Goal: Task Accomplishment & Management: Manage account settings

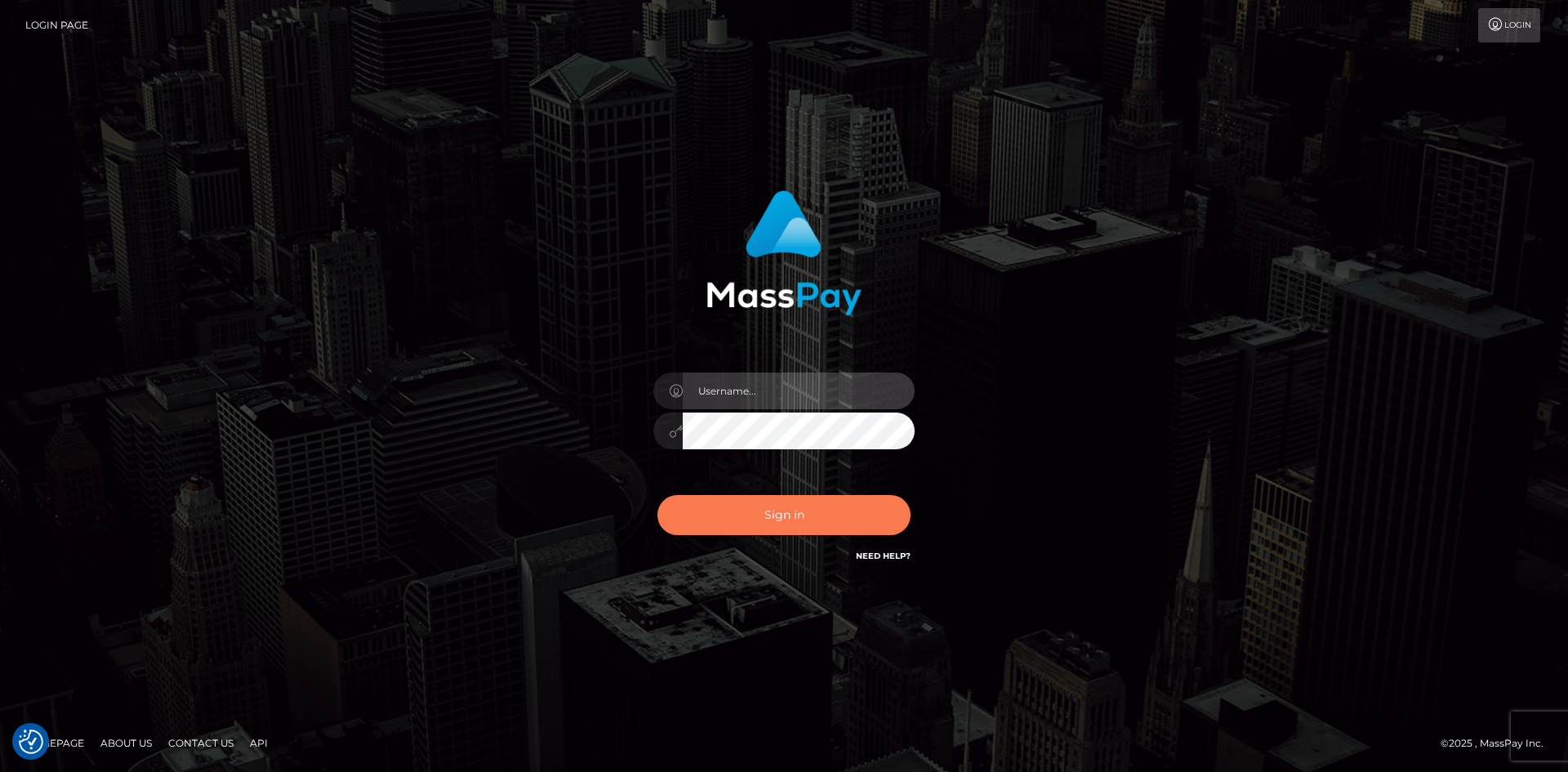
type input "tinan"
click at [801, 506] on button "Sign in" at bounding box center [784, 515] width 253 height 40
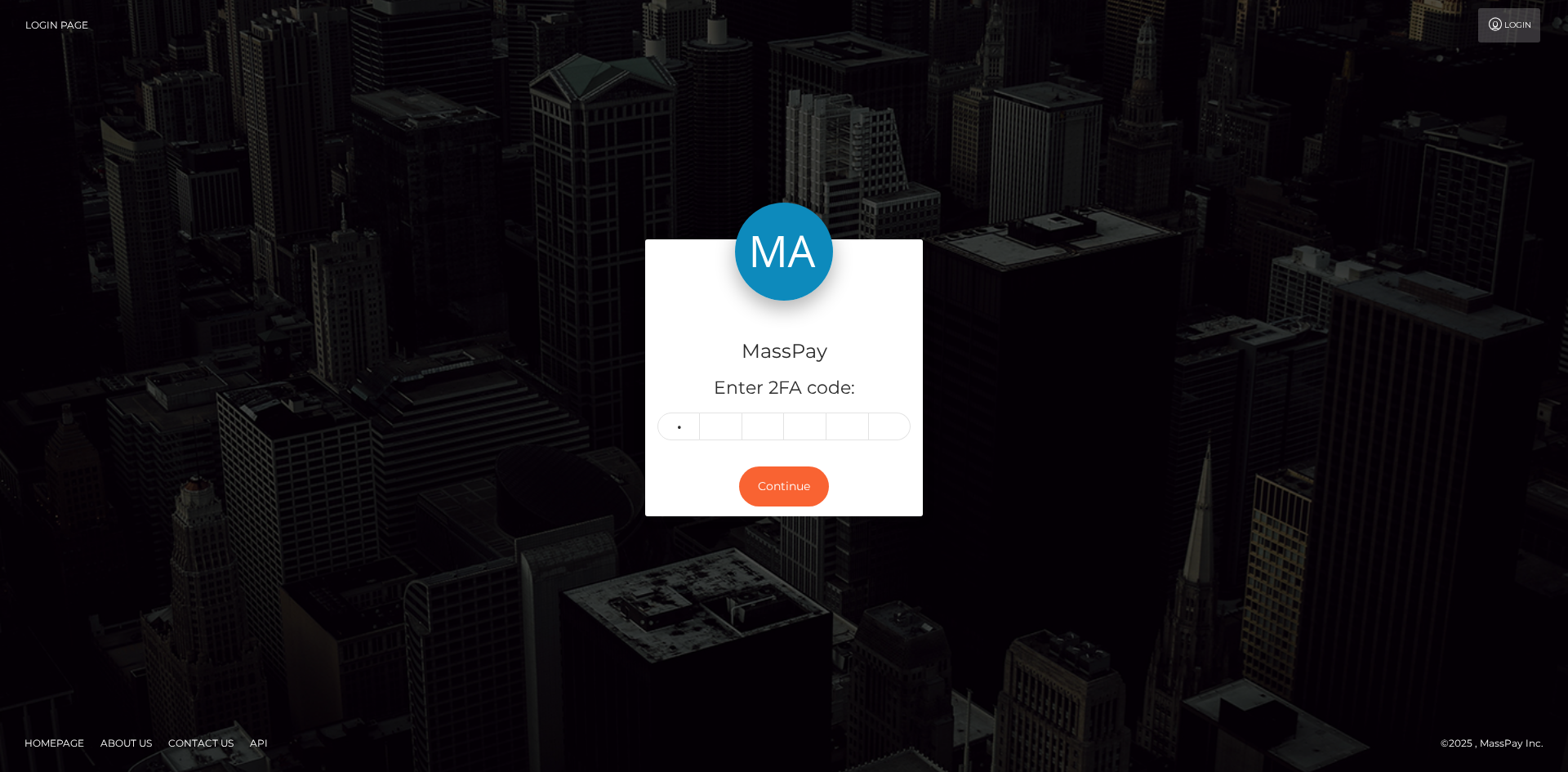
type input "2"
type input "1"
type input "0"
type input "6"
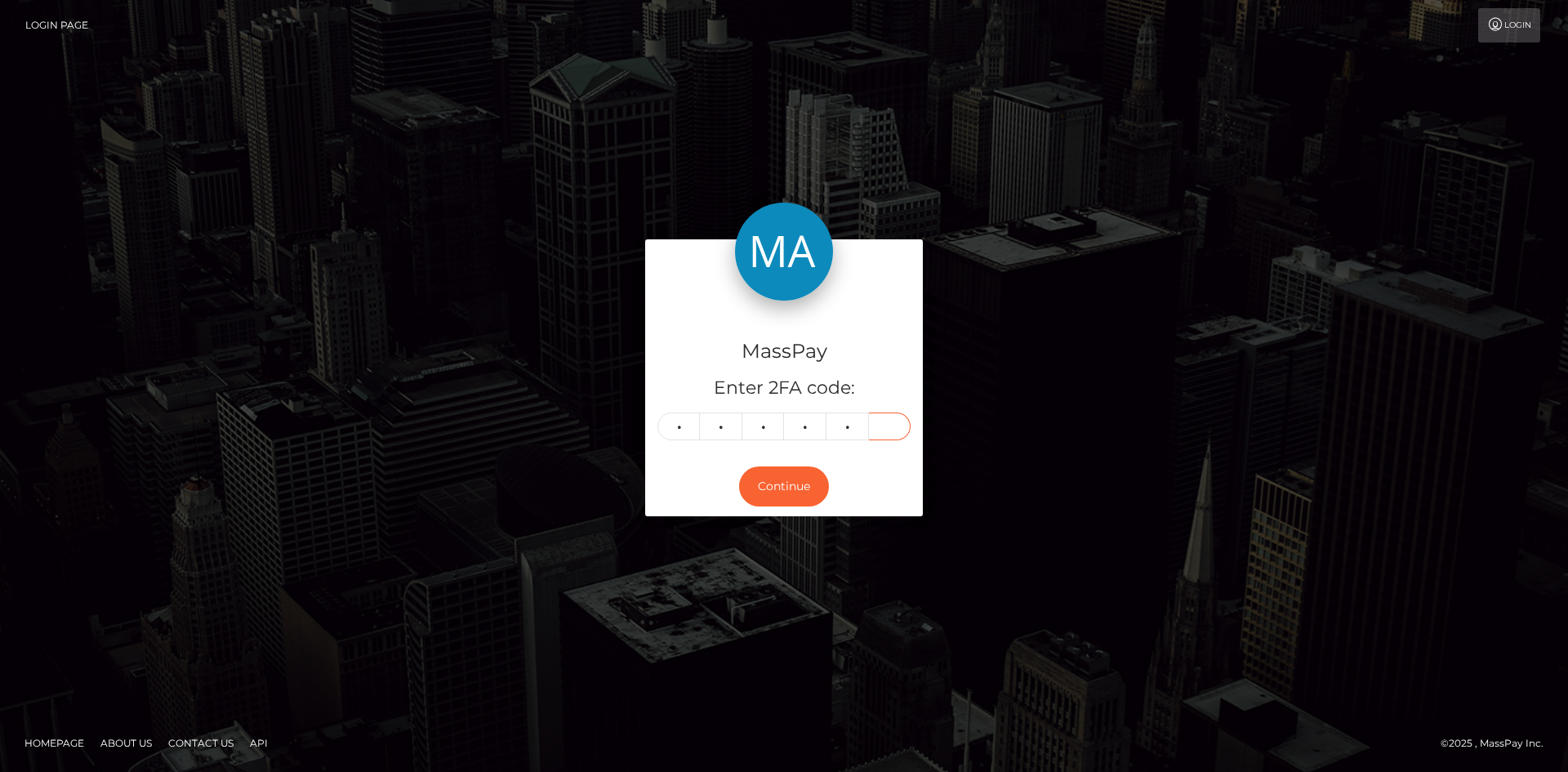
type input "2"
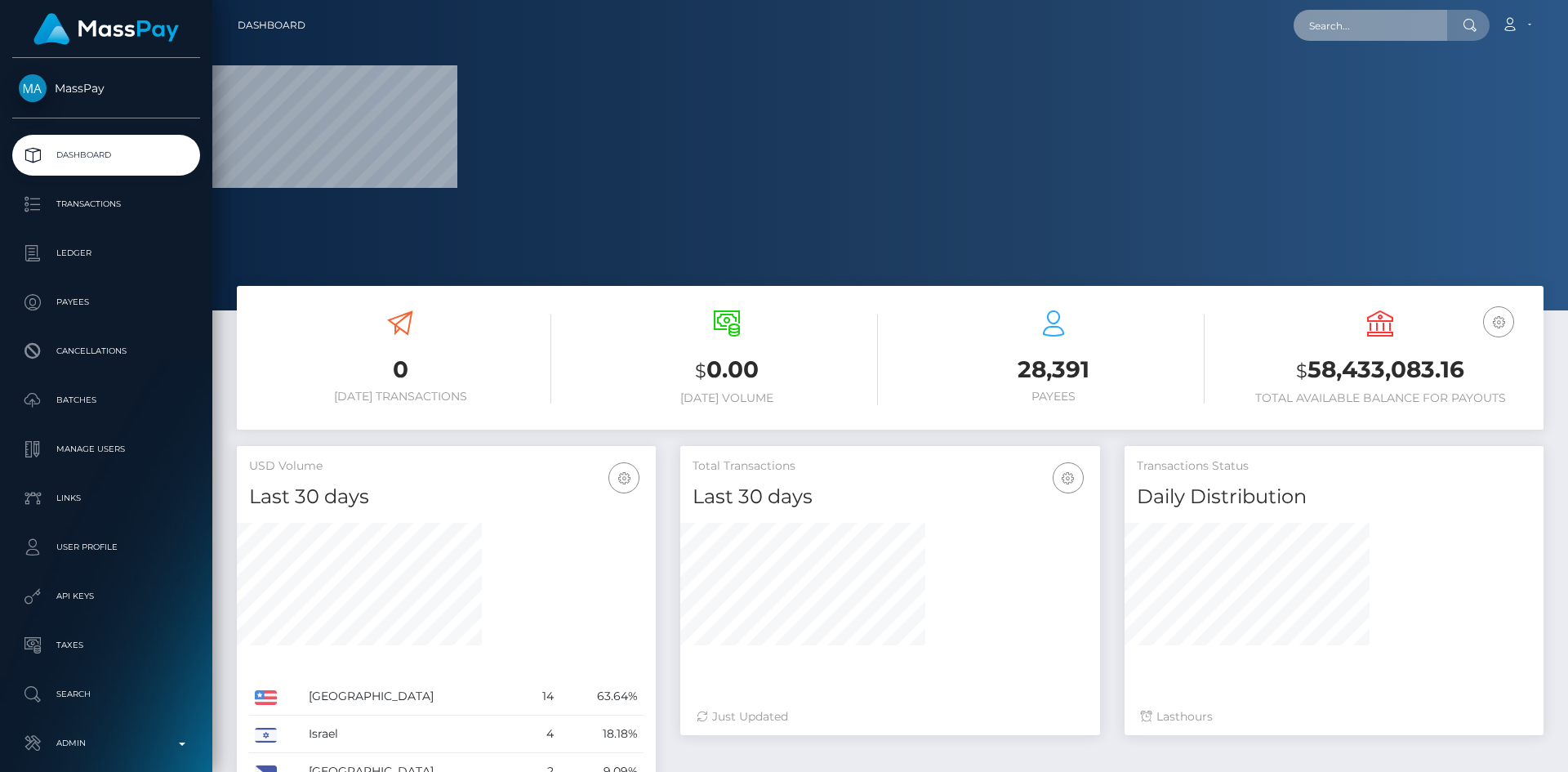
paste input "[EMAIL_ADDRESS][PERSON_NAME][DOMAIN_NAME]"
type input "[EMAIL_ADDRESS][PERSON_NAME][DOMAIN_NAME]"
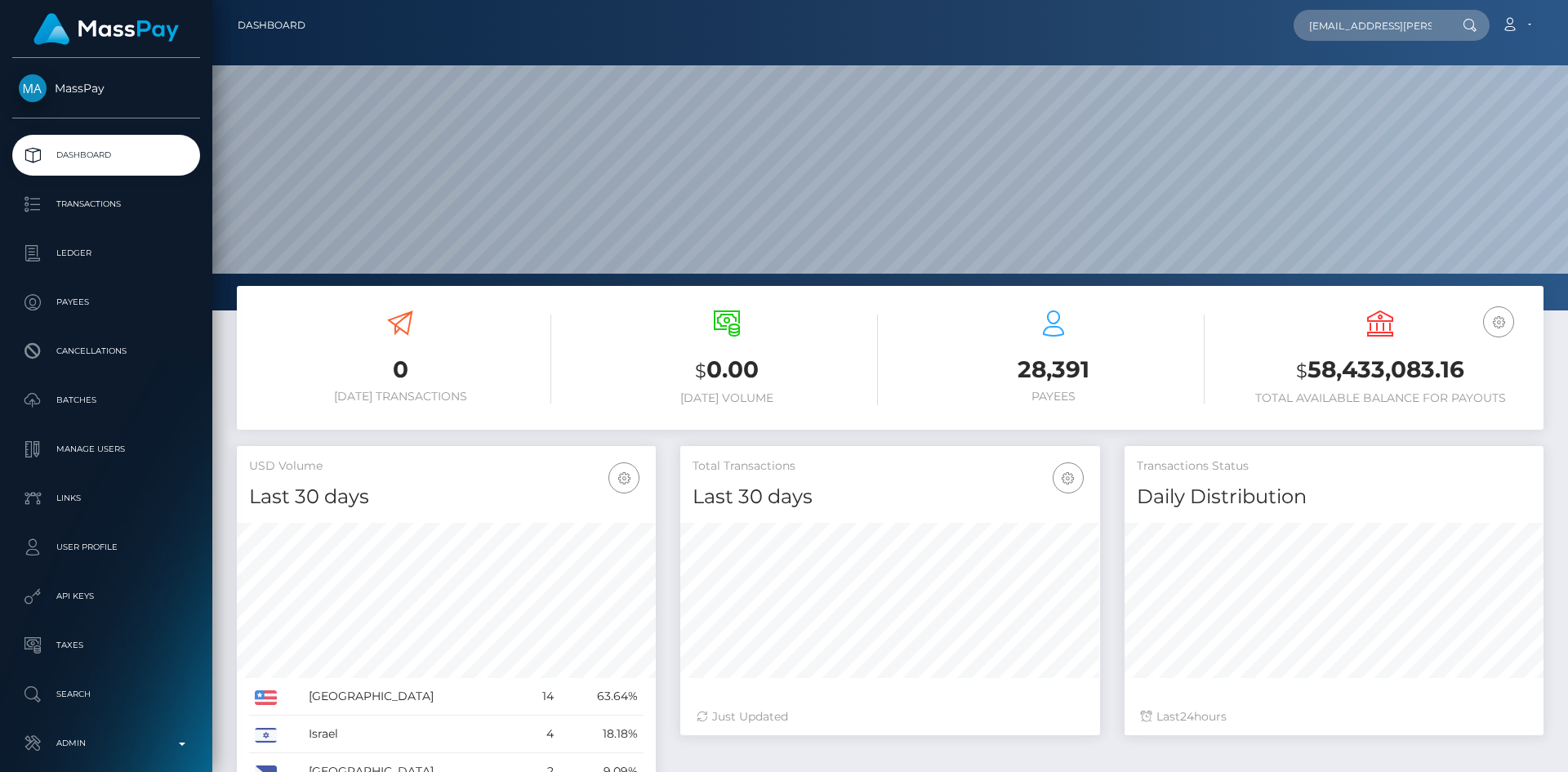
scroll to position [0, 81]
type input "andre.sappingfield@geneticlifespan.com"
click at [1352, 90] on link "ANDRE LLOYD Sappingfield" at bounding box center [1358, 84] width 131 height 30
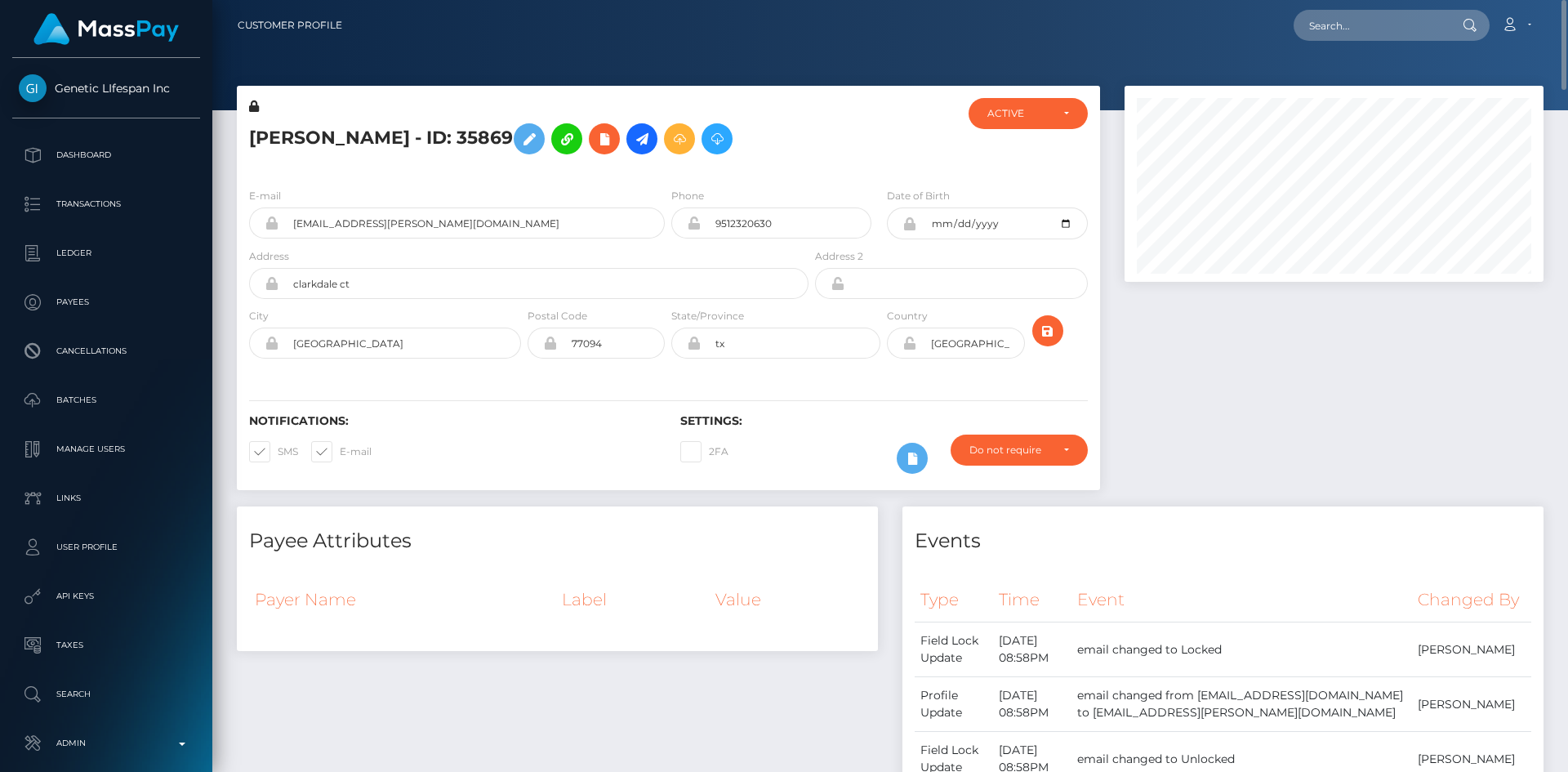
click at [278, 457] on span at bounding box center [278, 451] width 0 height 12
click at [278, 451] on input "SMS" at bounding box center [283, 446] width 11 height 11
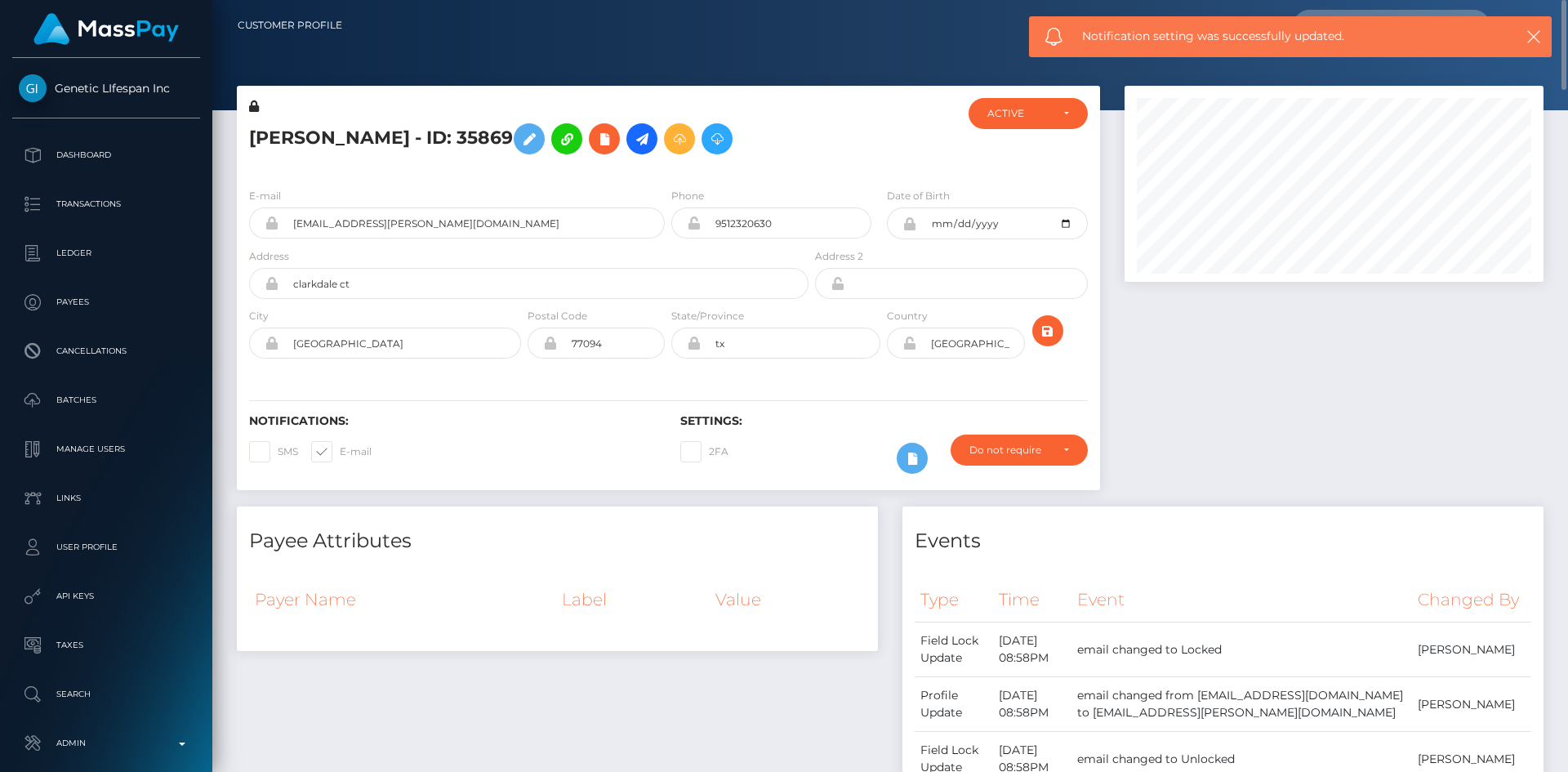
click at [690, 462] on label "2FA" at bounding box center [704, 451] width 49 height 21
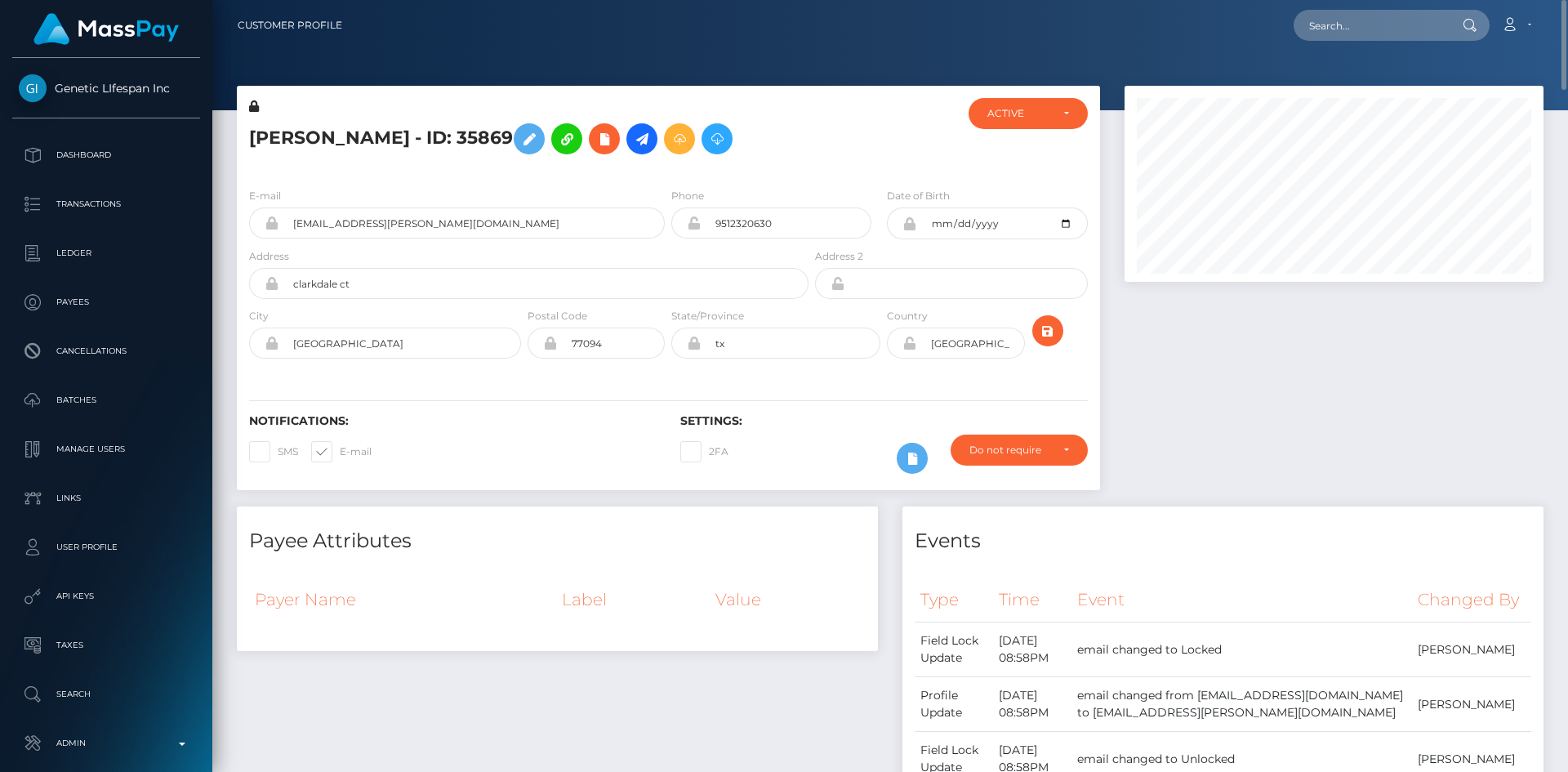
click at [688, 462] on label "2FA" at bounding box center [704, 451] width 49 height 21
click at [278, 457] on span at bounding box center [278, 451] width 0 height 12
click at [278, 451] on input "SMS" at bounding box center [283, 446] width 11 height 11
checkbox input "true"
drag, startPoint x: 505, startPoint y: 268, endPoint x: 294, endPoint y: 267, distance: 211.0
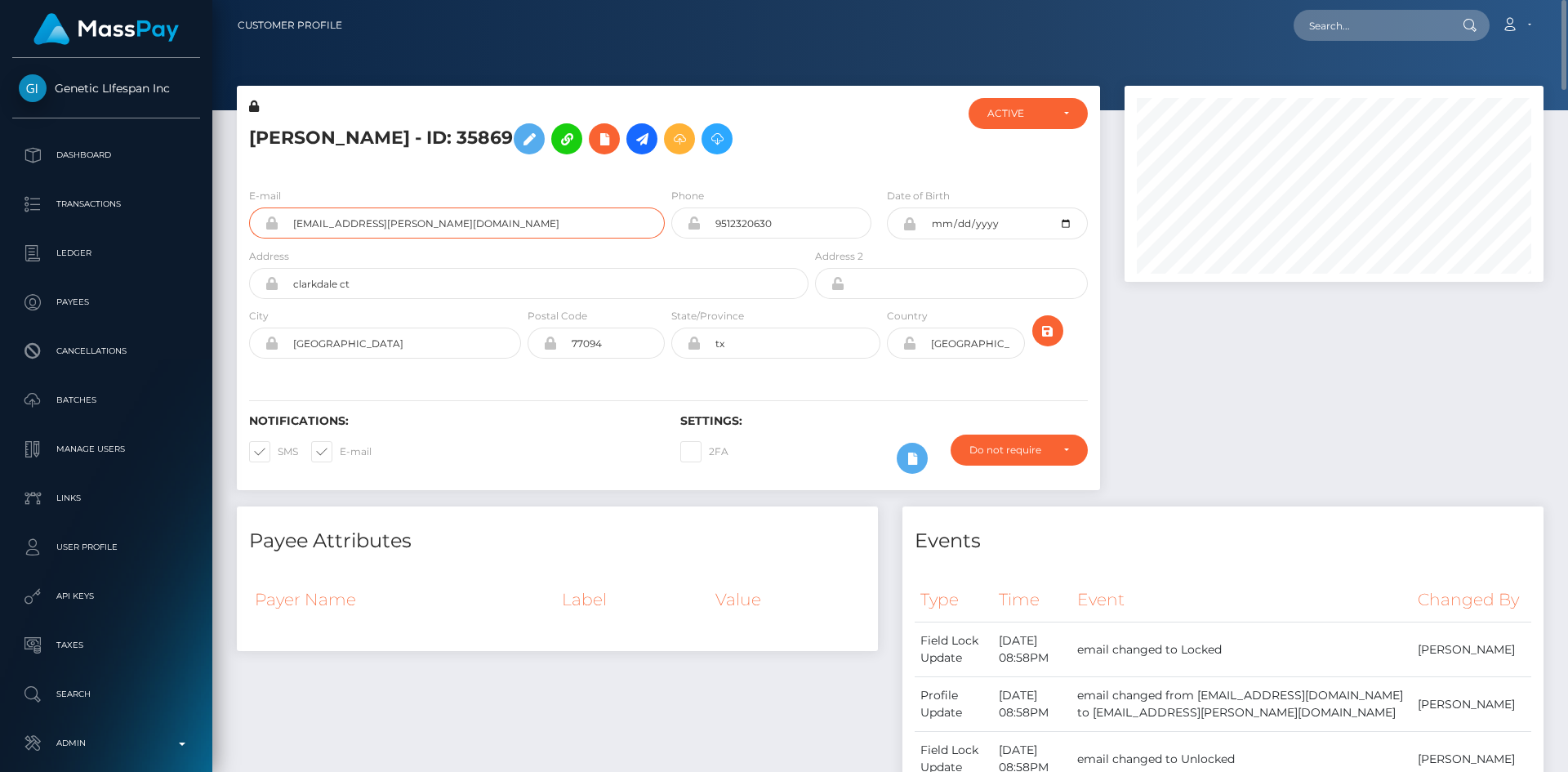
click at [294, 238] on input "andre.sappingfield@geneticlifespan.com" at bounding box center [472, 223] width 386 height 31
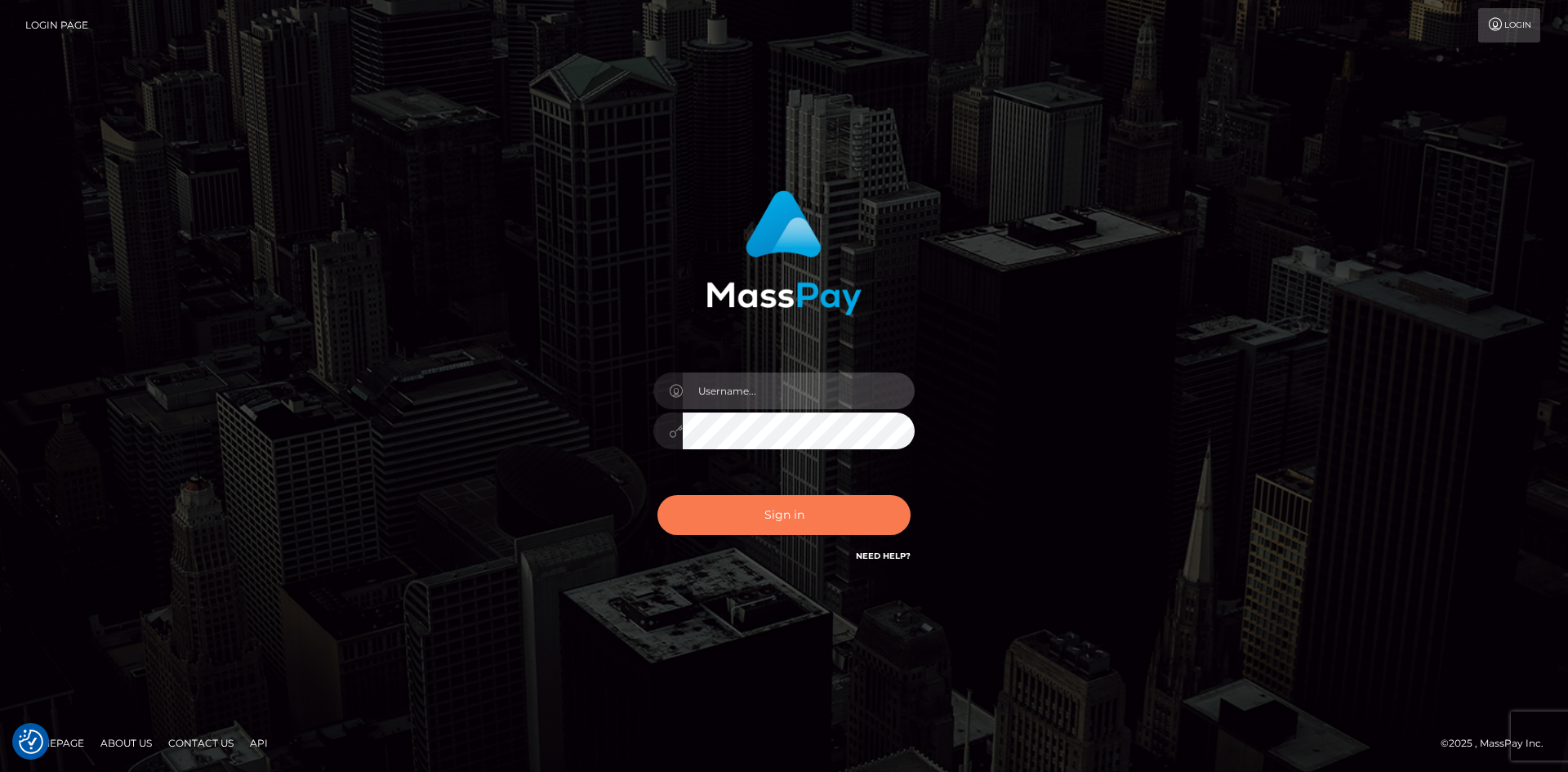
type input "tinan"
click at [811, 516] on button "Sign in" at bounding box center [784, 515] width 253 height 40
type input "tinan"
click at [811, 516] on button "Sign in" at bounding box center [784, 515] width 253 height 40
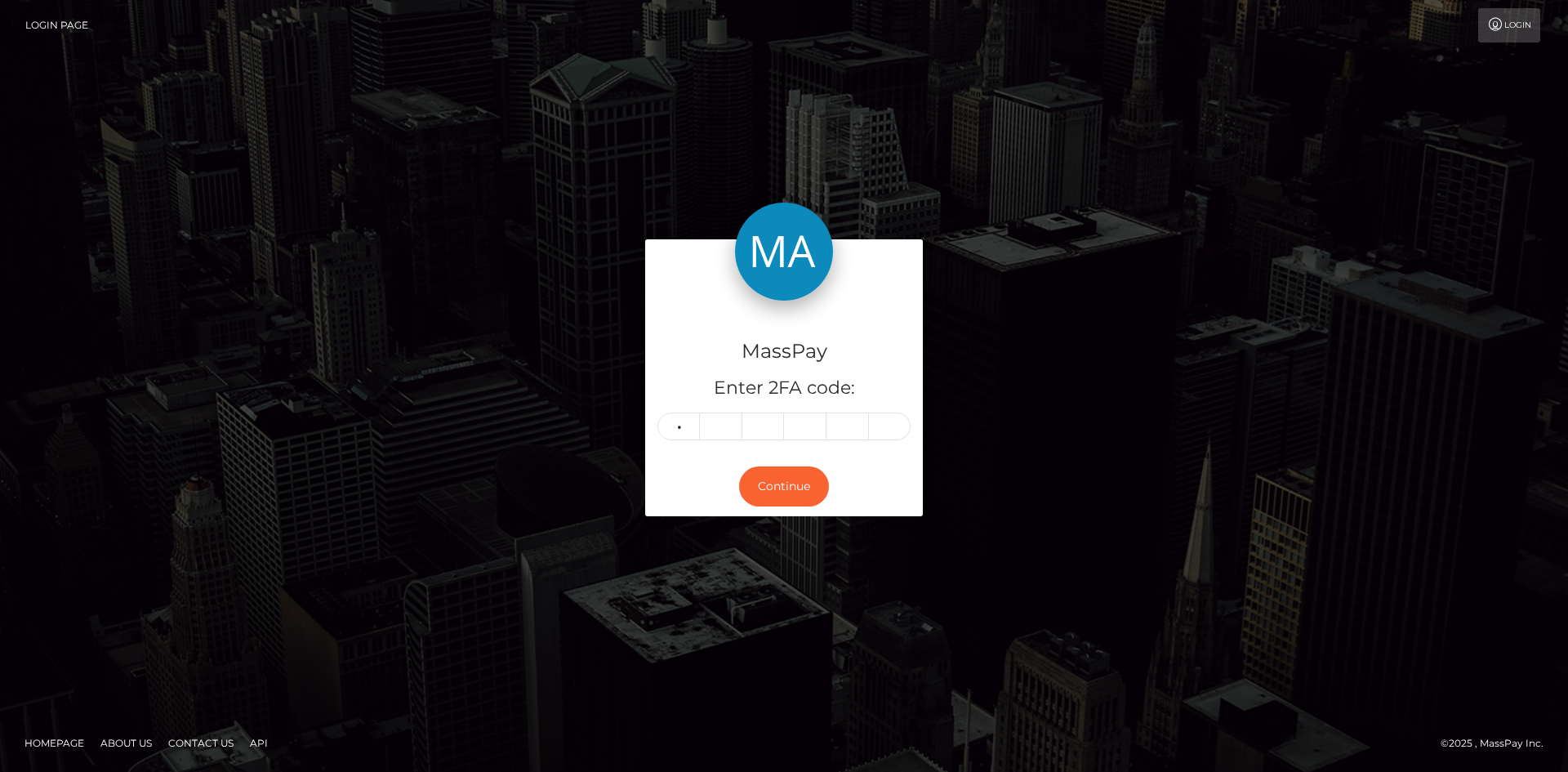
type input "7"
type input "6"
type input "3"
type input "4"
type input "7"
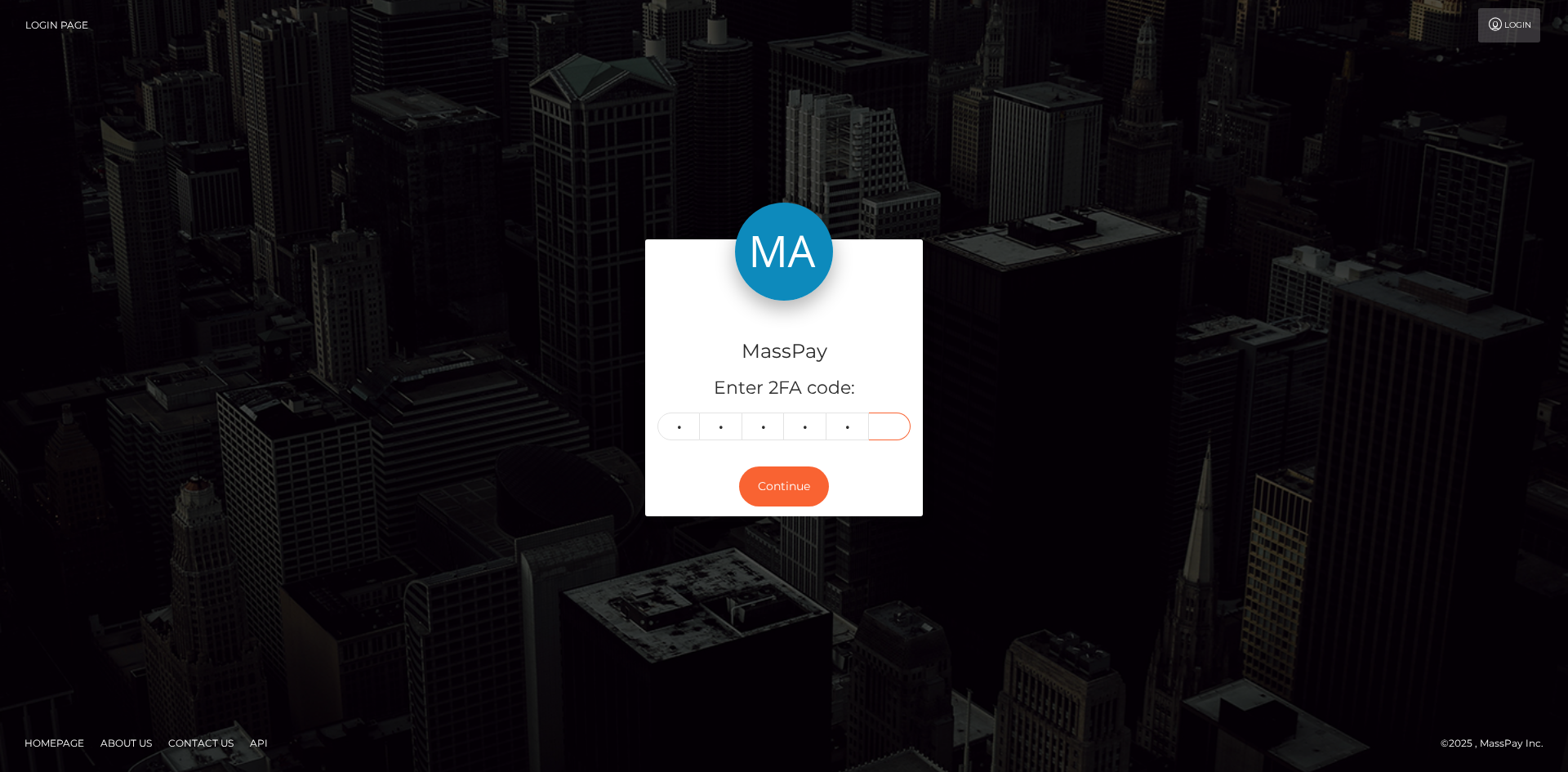
type input "0"
